Goal: Task Accomplishment & Management: Manage account settings

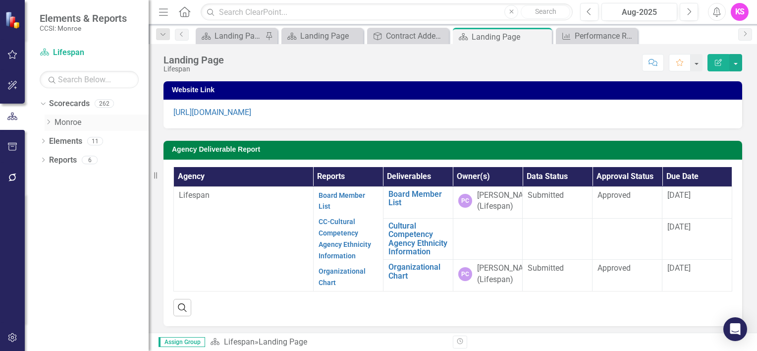
click at [51, 123] on icon "Dropdown" at bounding box center [48, 122] width 7 height 6
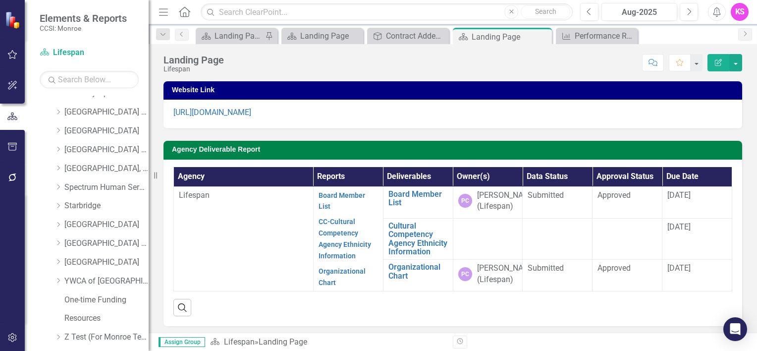
scroll to position [594, 0]
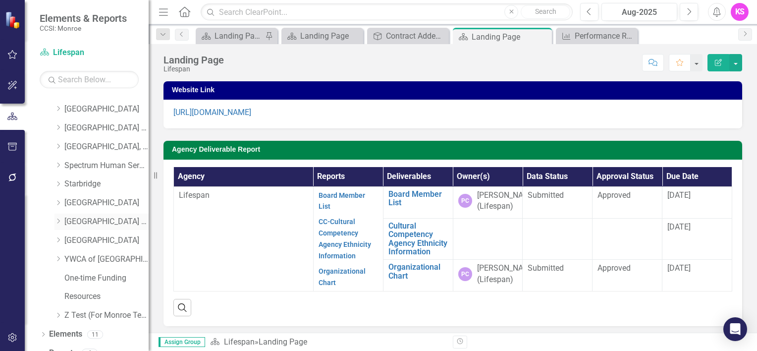
click at [59, 223] on icon "Dropdown" at bounding box center [57, 221] width 7 height 6
click at [99, 223] on link "[GEOGRAPHIC_DATA] (RRH)" at bounding box center [106, 221] width 84 height 11
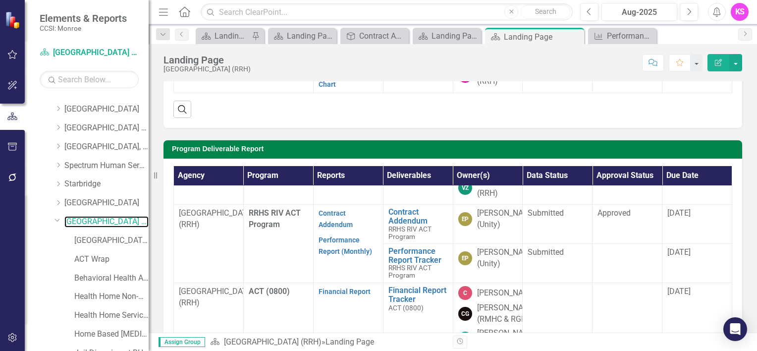
scroll to position [891, 0]
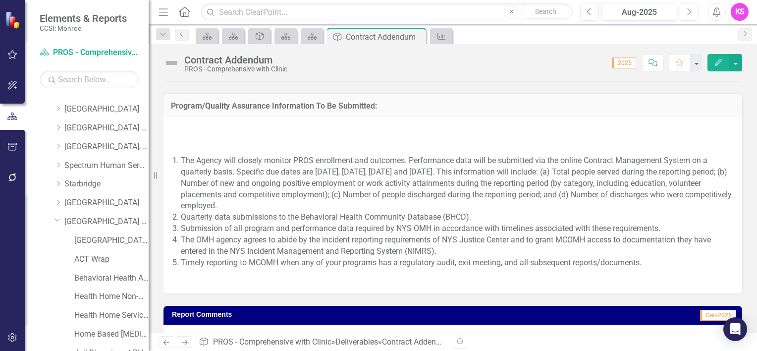
scroll to position [878, 0]
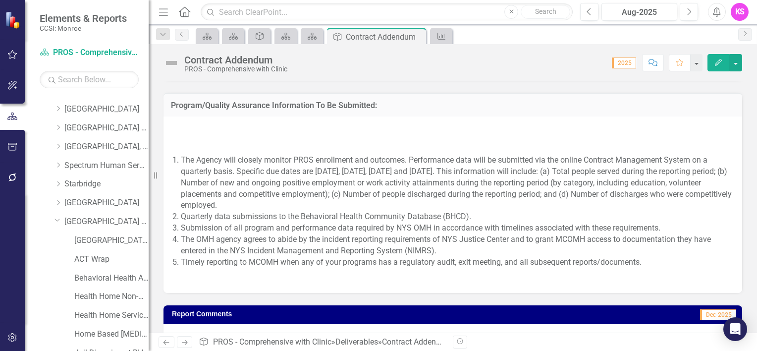
click at [174, 134] on p at bounding box center [452, 130] width 559 height 13
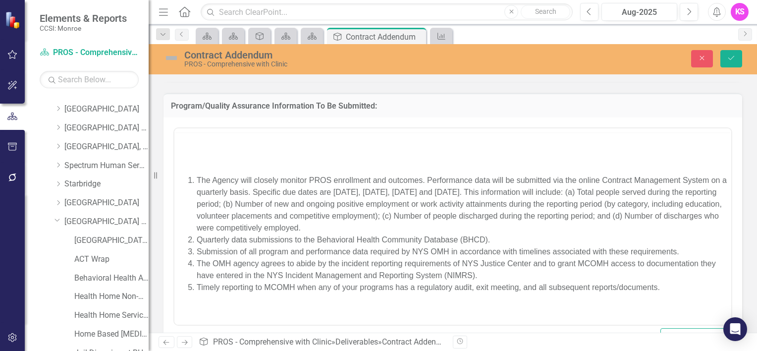
scroll to position [0, 0]
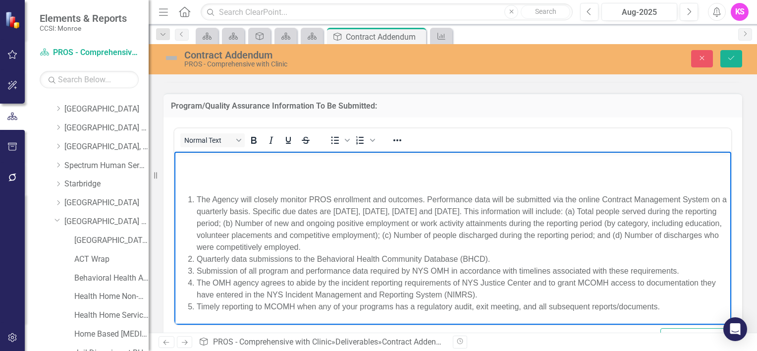
click at [192, 164] on p "Rich Text Area. Press ALT-0 for help." at bounding box center [453, 160] width 552 height 12
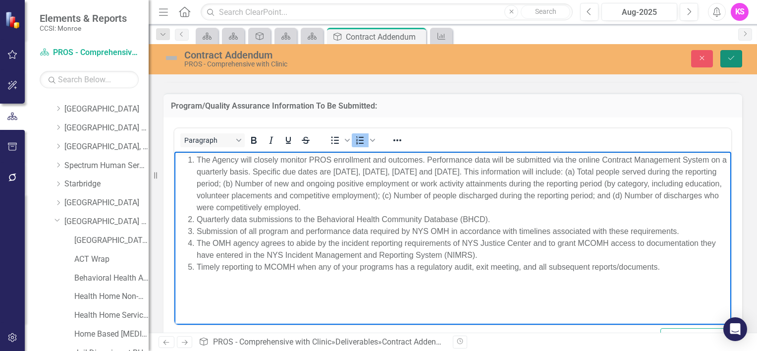
click at [725, 58] on button "Save" at bounding box center [731, 58] width 22 height 17
